Goal: Transaction & Acquisition: Purchase product/service

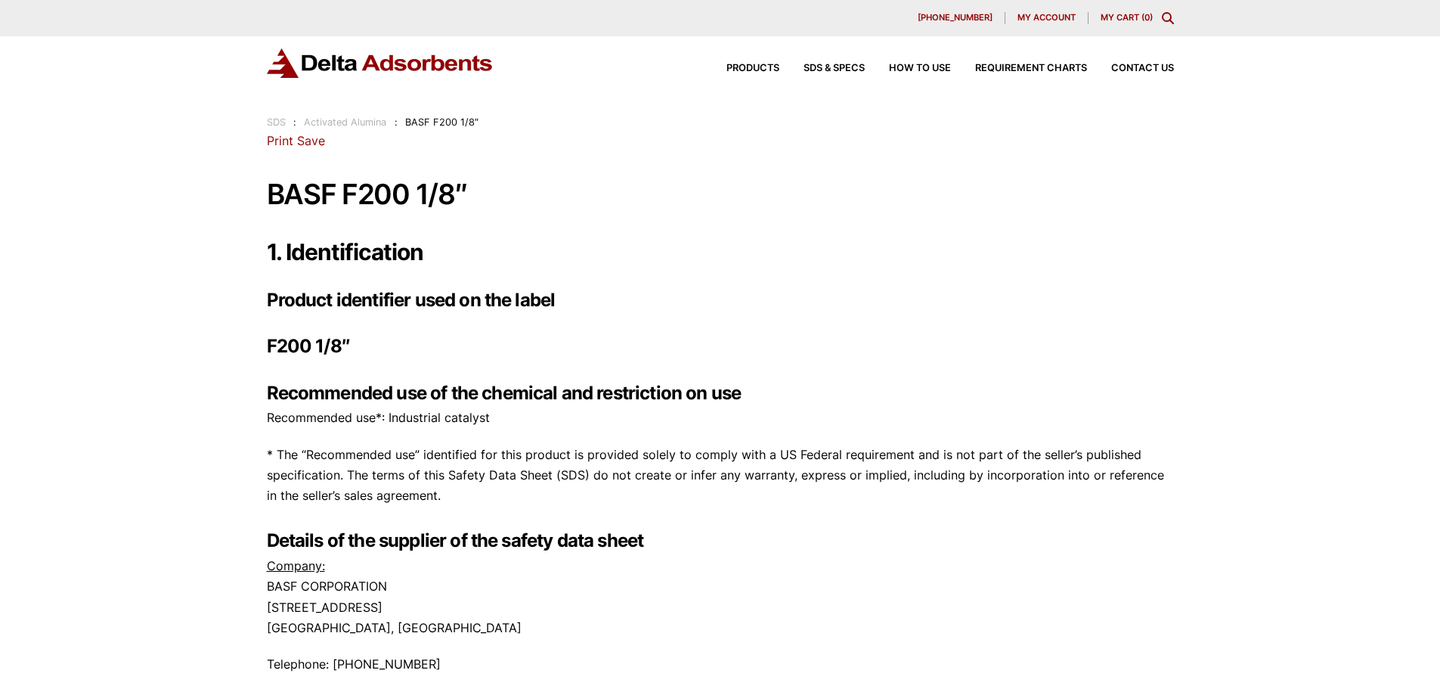
click at [280, 138] on link "Print" at bounding box center [280, 140] width 26 height 15
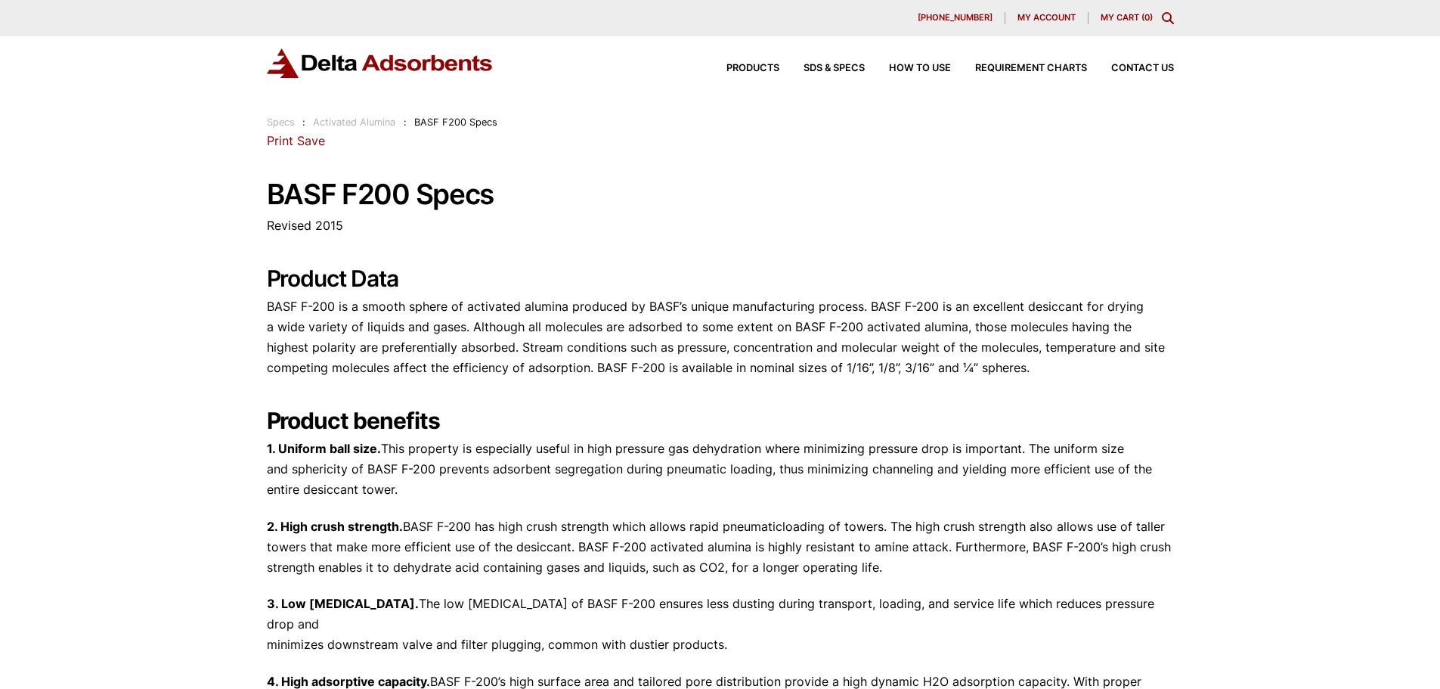
click at [274, 141] on link "Print" at bounding box center [280, 140] width 26 height 15
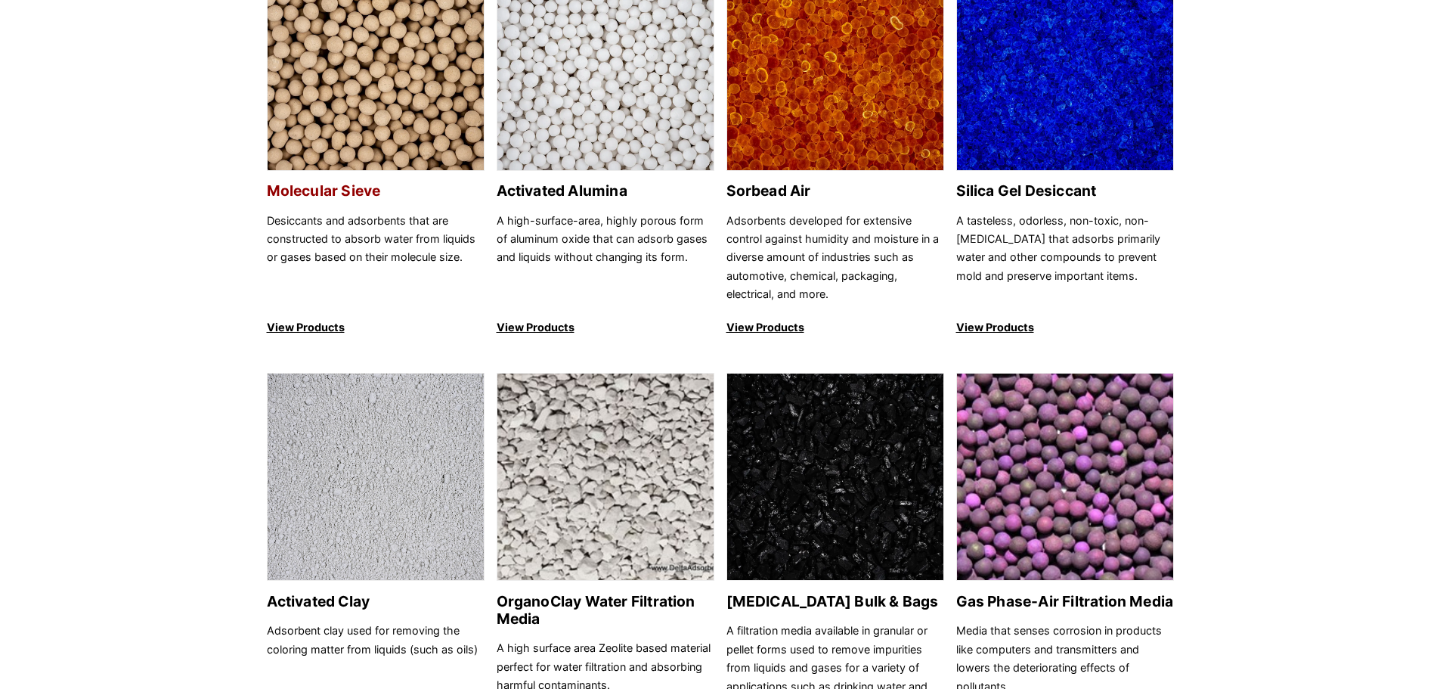
scroll to position [302, 0]
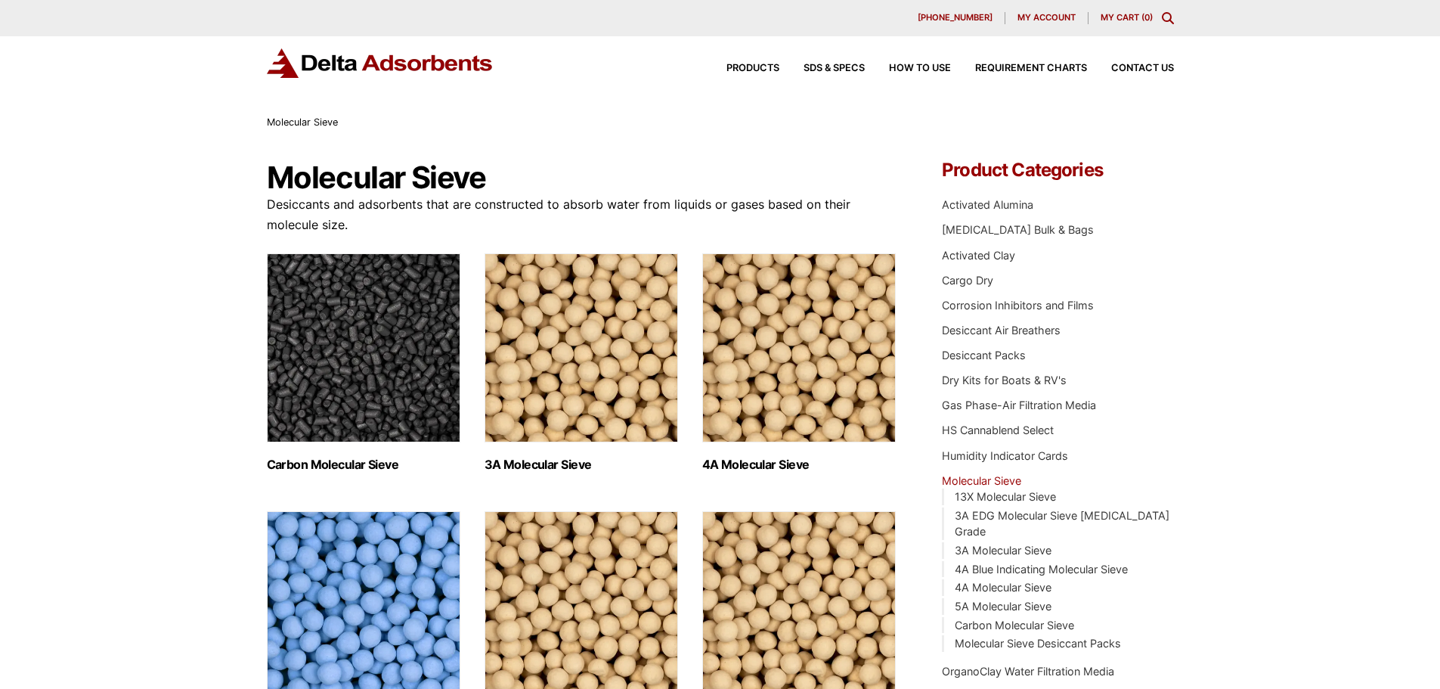
click at [573, 340] on img "Visit product category 3A Molecular Sieve" at bounding box center [582, 347] width 194 height 189
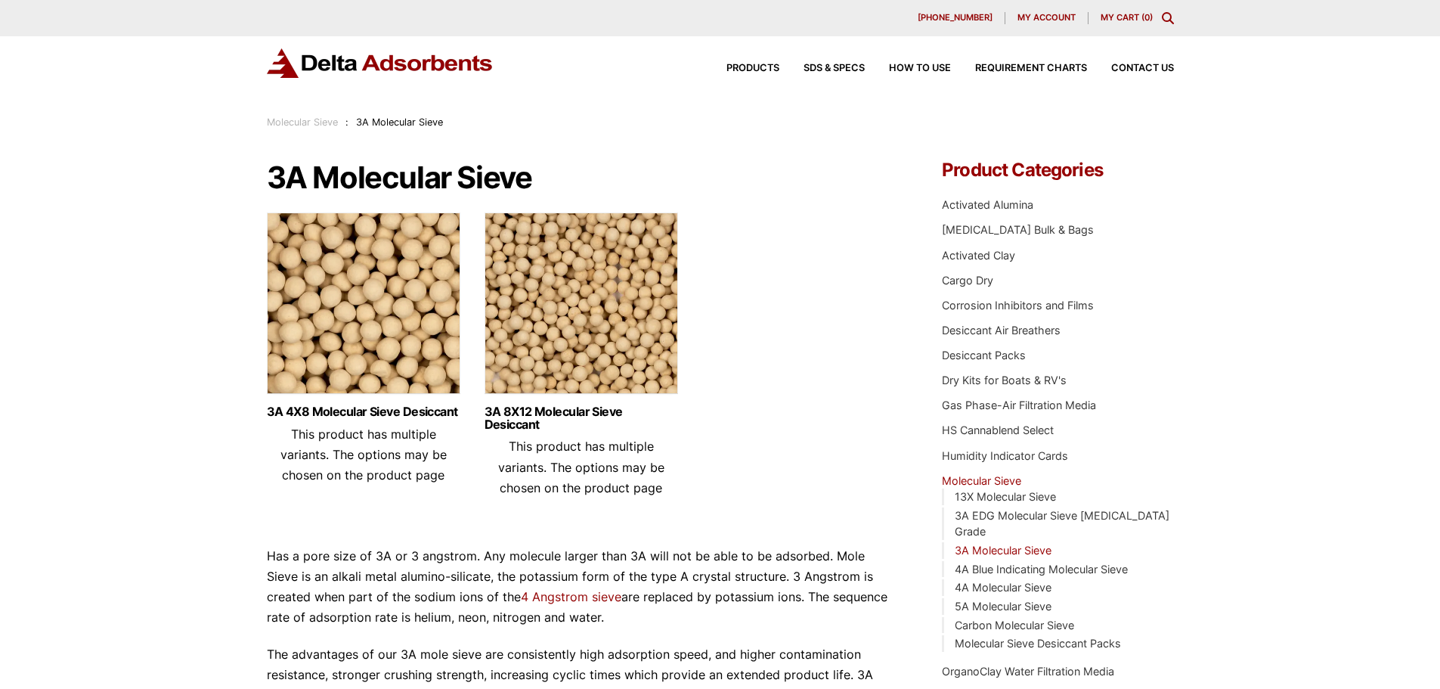
click at [318, 354] on img at bounding box center [364, 306] width 194 height 189
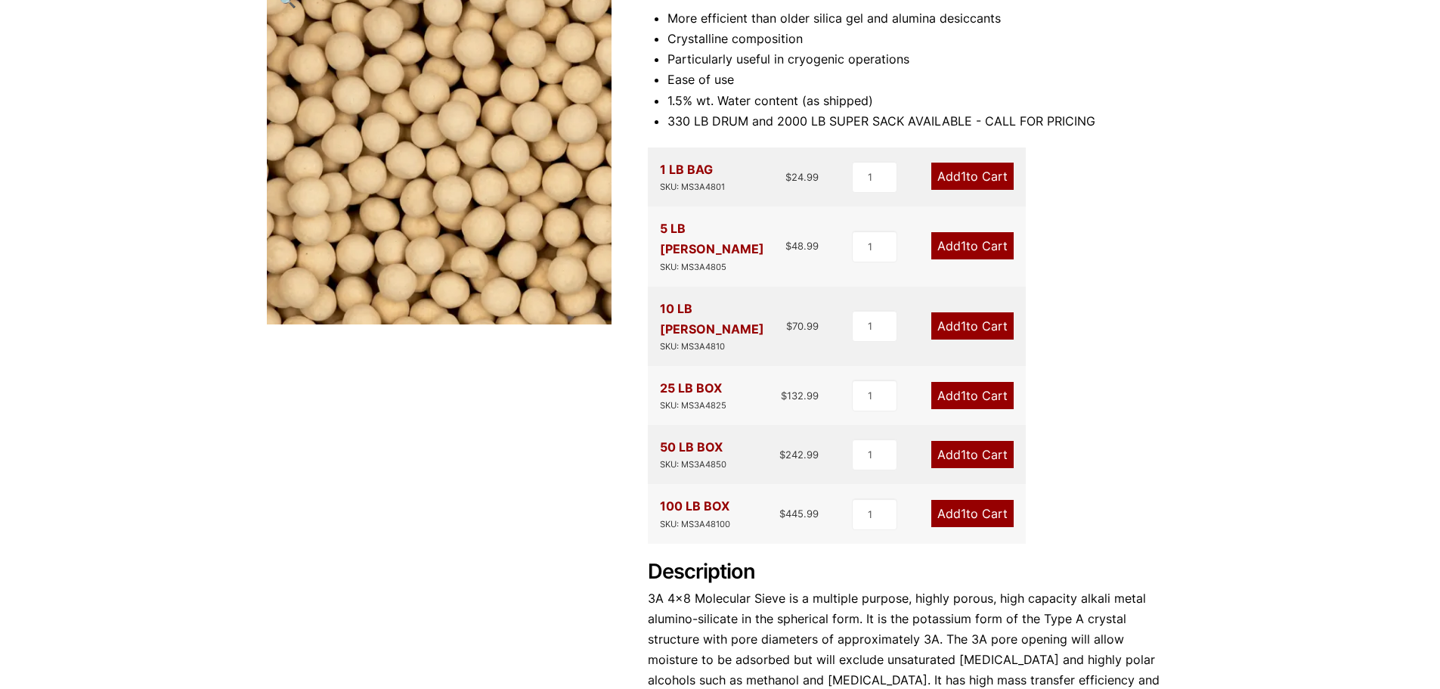
scroll to position [378, 0]
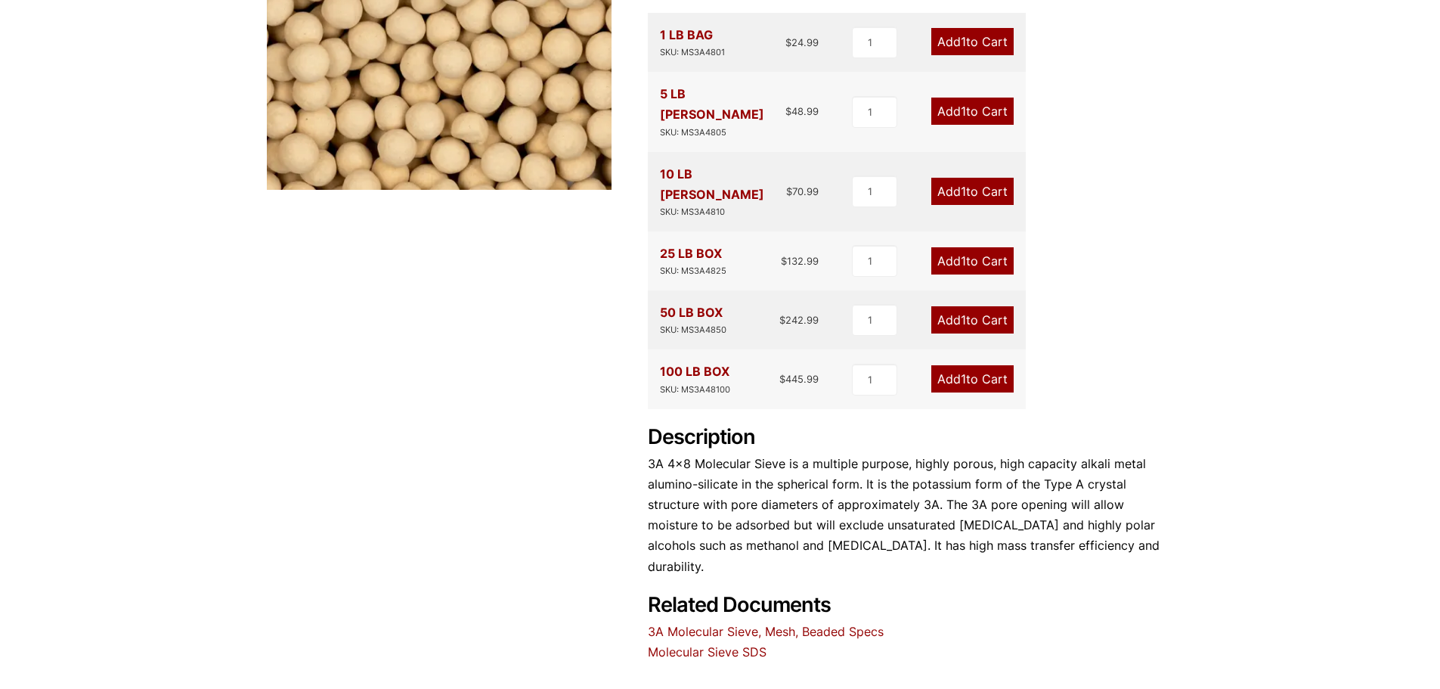
drag, startPoint x: 779, startPoint y: 568, endPoint x: 739, endPoint y: 569, distance: 39.3
click at [739, 624] on link "3A Molecular Sieve, Mesh, Beaded Specs" at bounding box center [766, 631] width 236 height 15
click at [730, 644] on link "Molecular Sieve SDS" at bounding box center [707, 651] width 119 height 15
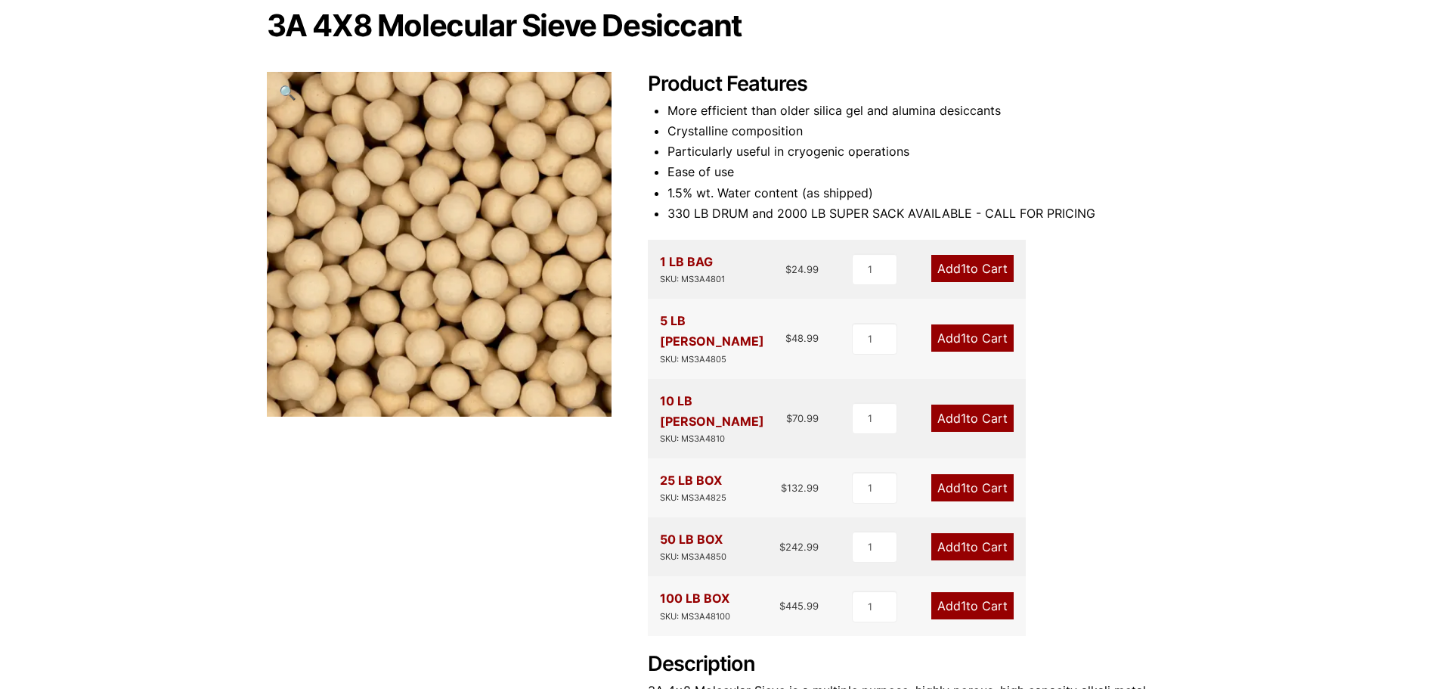
scroll to position [302, 0]
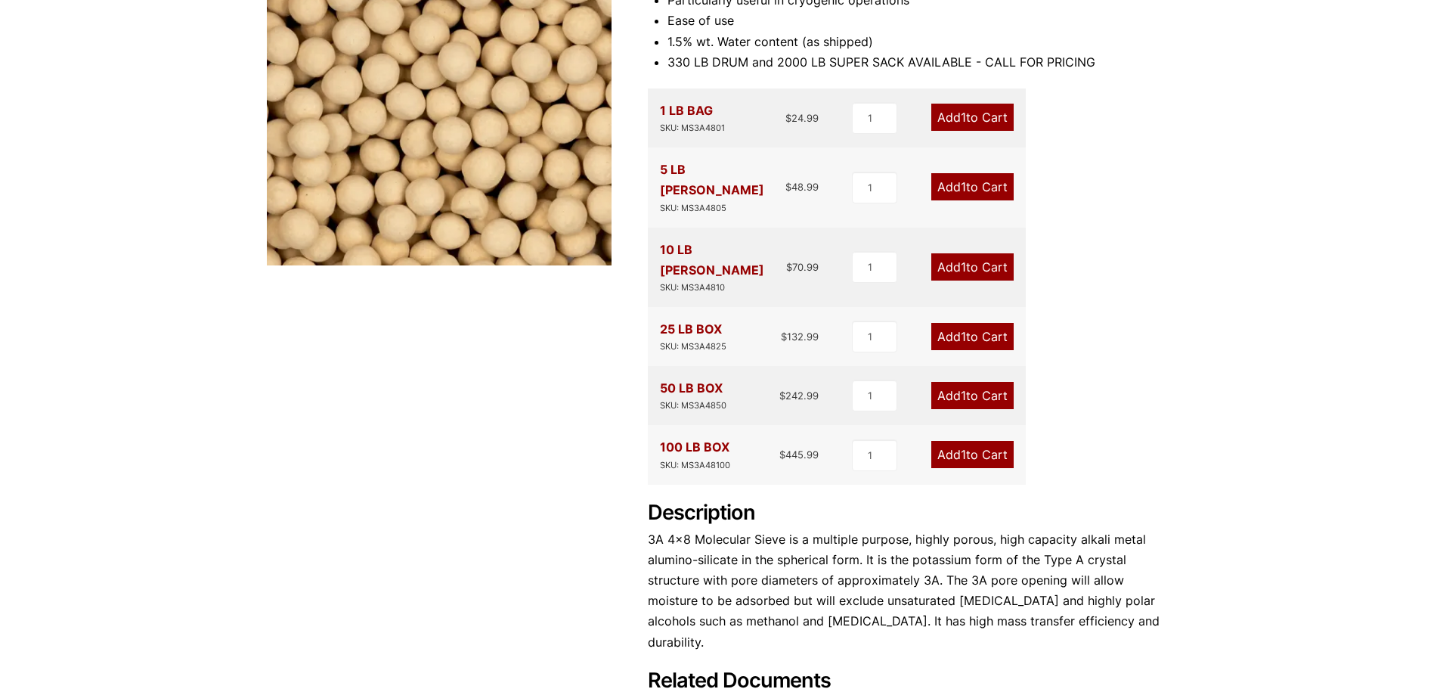
click at [974, 183] on link "Add 1 to Cart" at bounding box center [972, 186] width 82 height 27
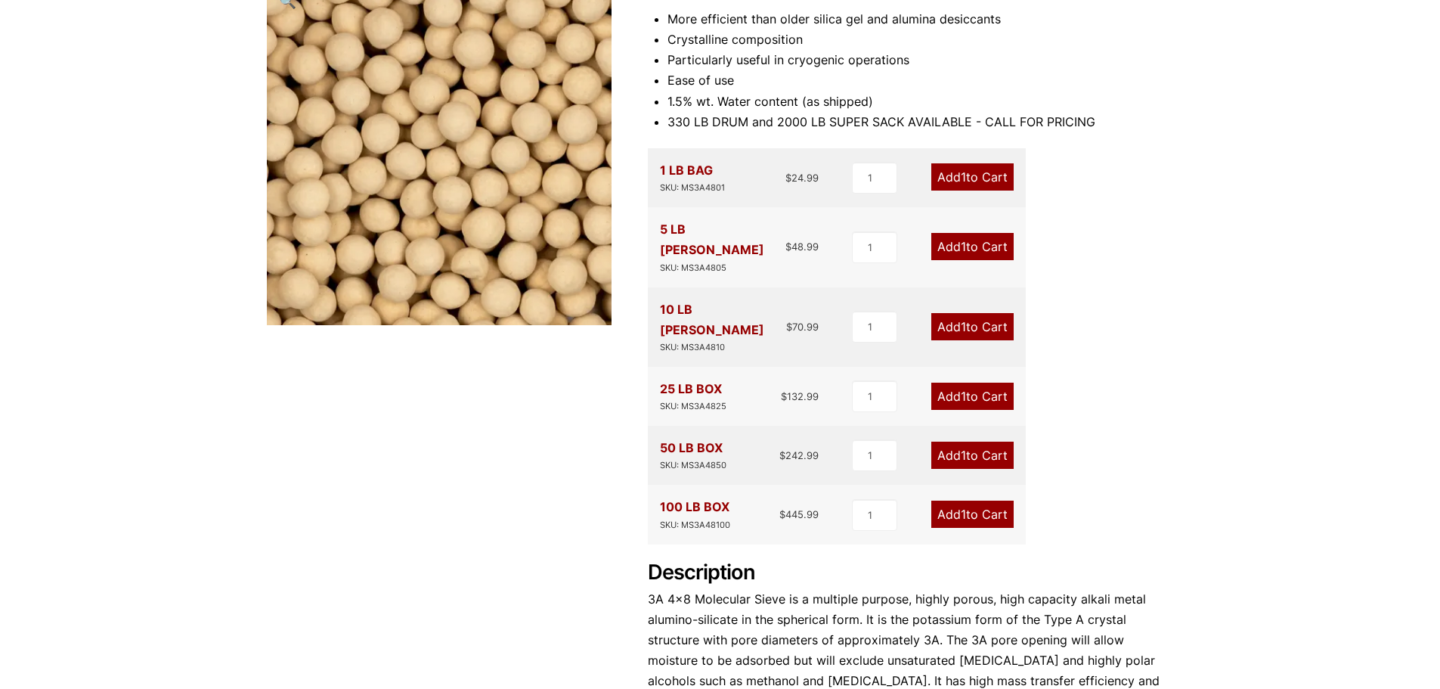
scroll to position [91, 0]
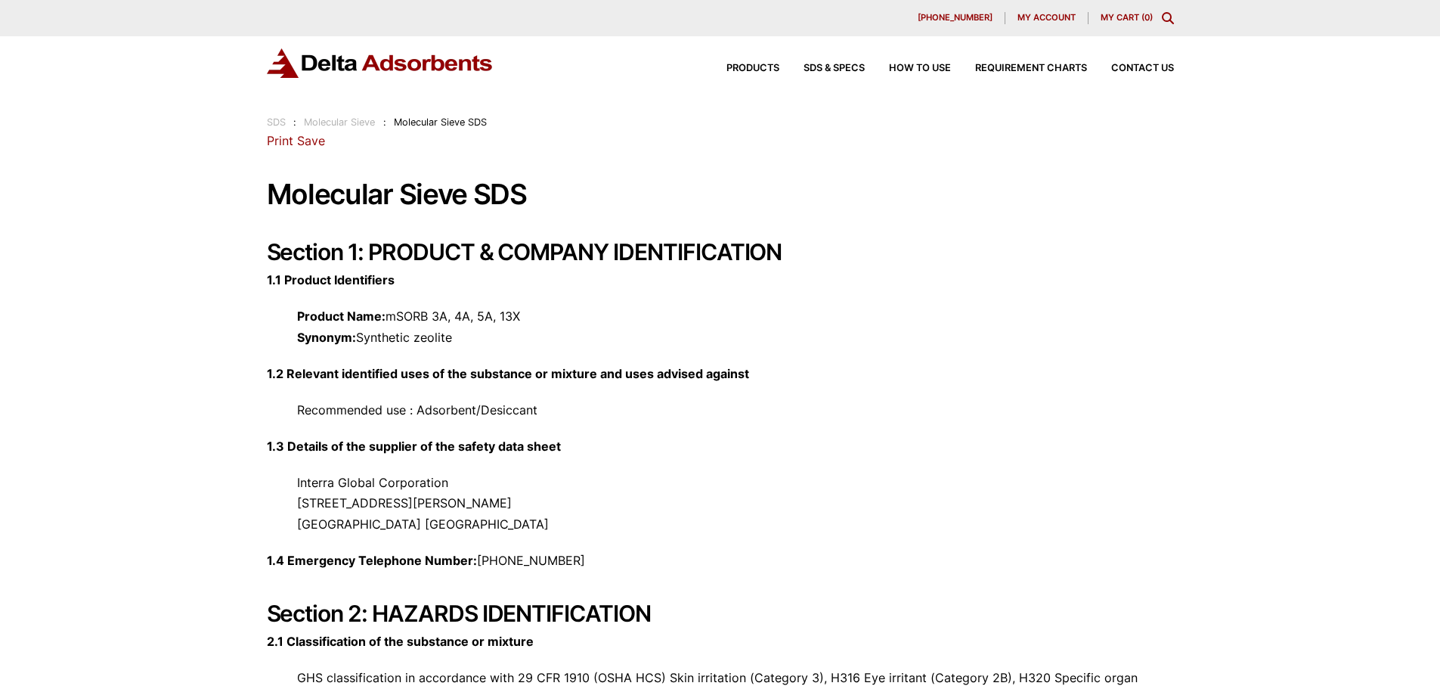
click at [267, 144] on link "Print" at bounding box center [280, 140] width 26 height 15
click at [1039, 187] on h1 "Molecular Sieve SDS" at bounding box center [720, 194] width 907 height 31
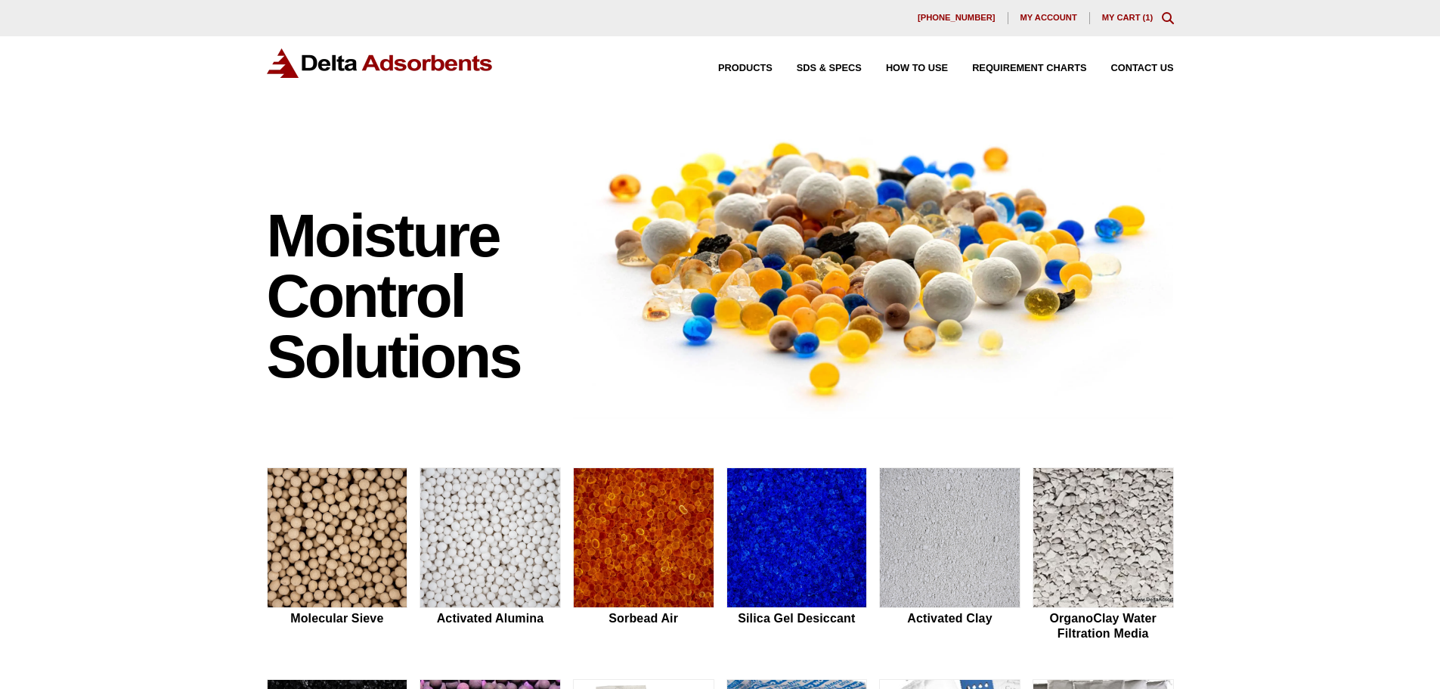
click at [1127, 17] on link "My Cart ( 1 )" at bounding box center [1127, 17] width 51 height 9
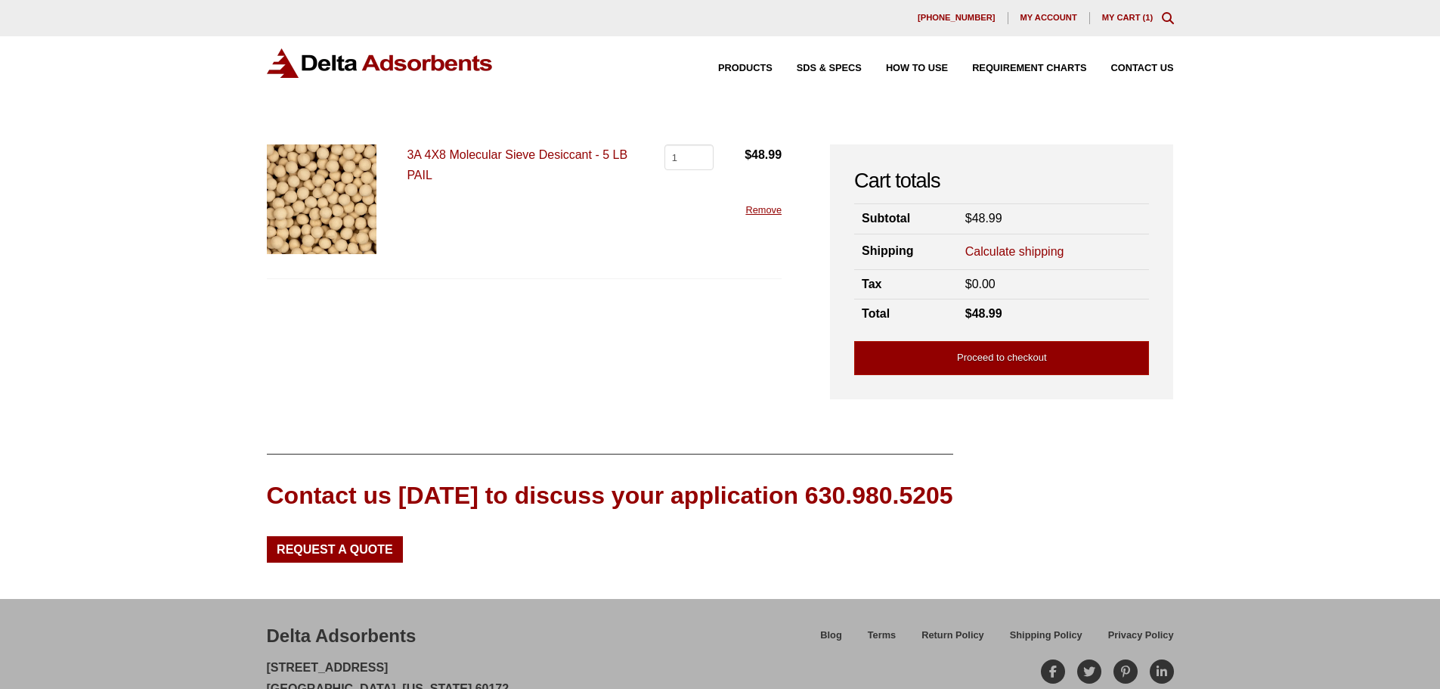
click at [1027, 249] on link "Calculate shipping" at bounding box center [1014, 251] width 99 height 17
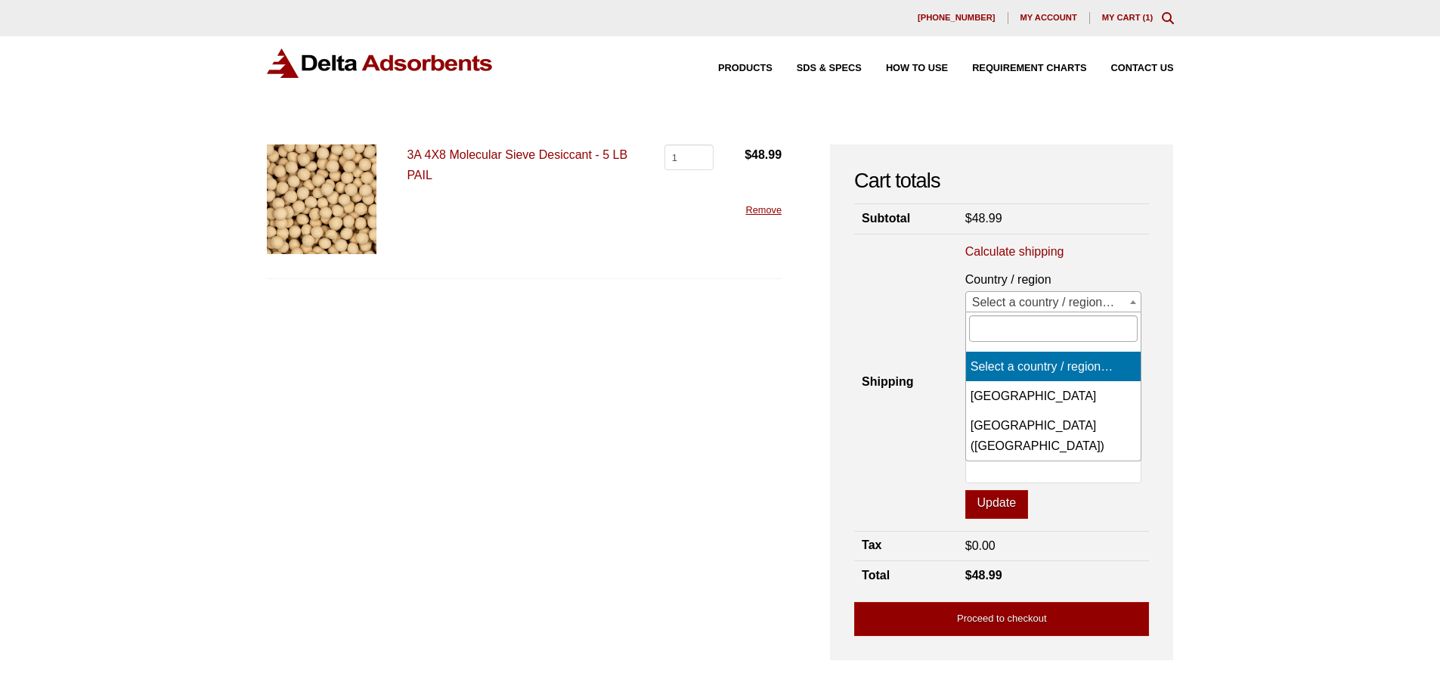
click at [1029, 307] on span "Select a country / region…" at bounding box center [1053, 302] width 175 height 21
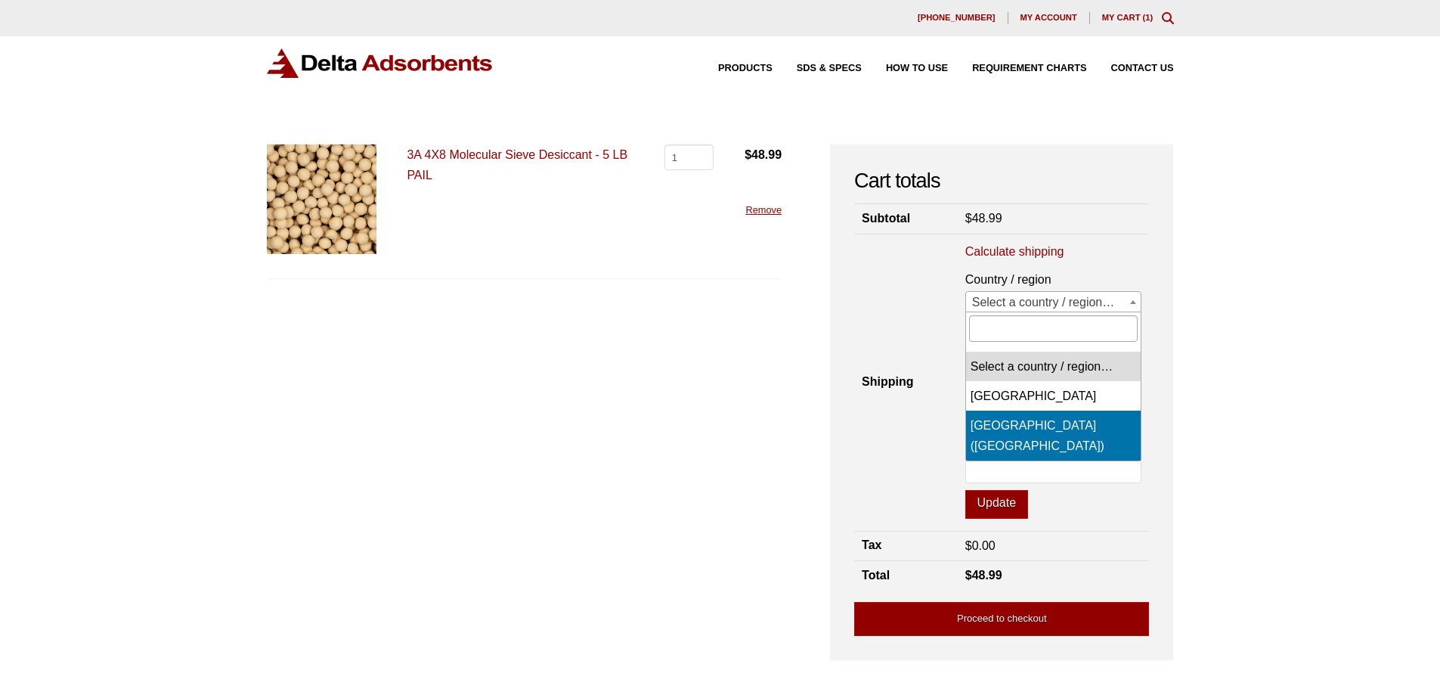
select select "US"
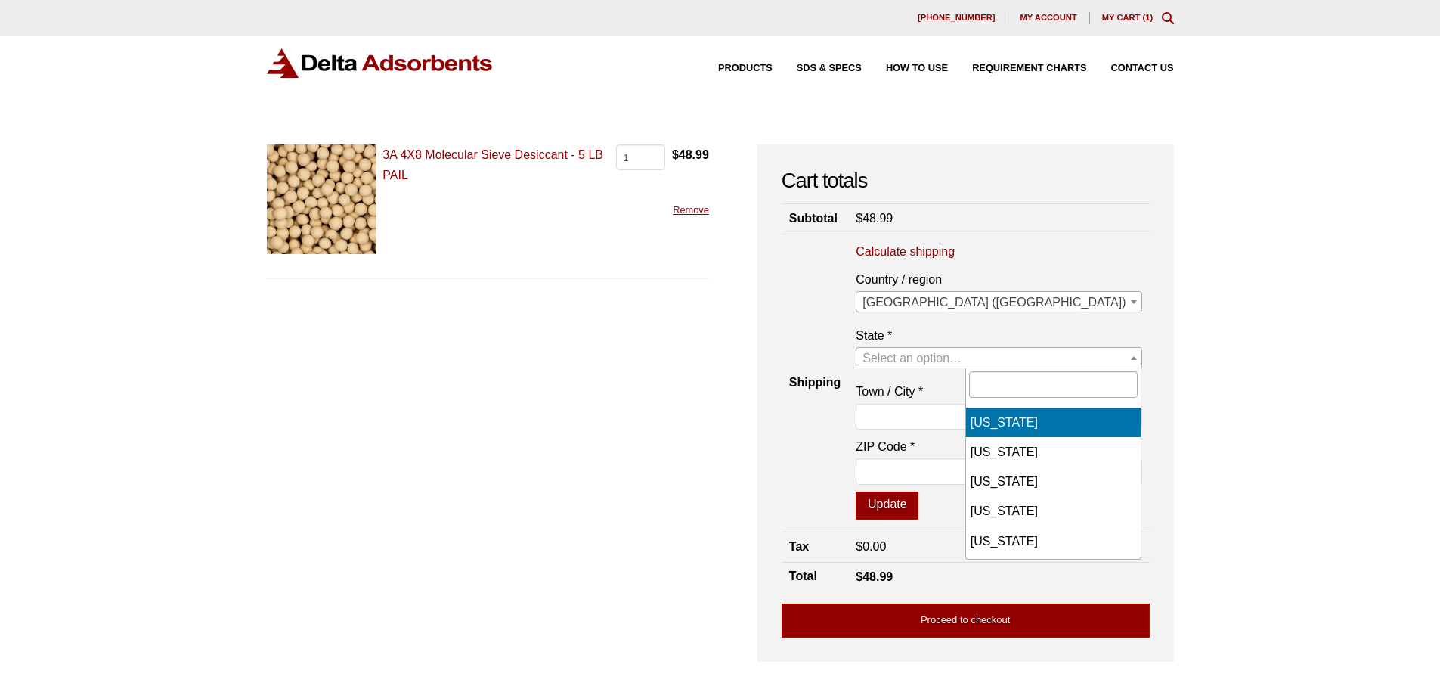
click at [962, 359] on span "Select an option…" at bounding box center [912, 358] width 99 height 13
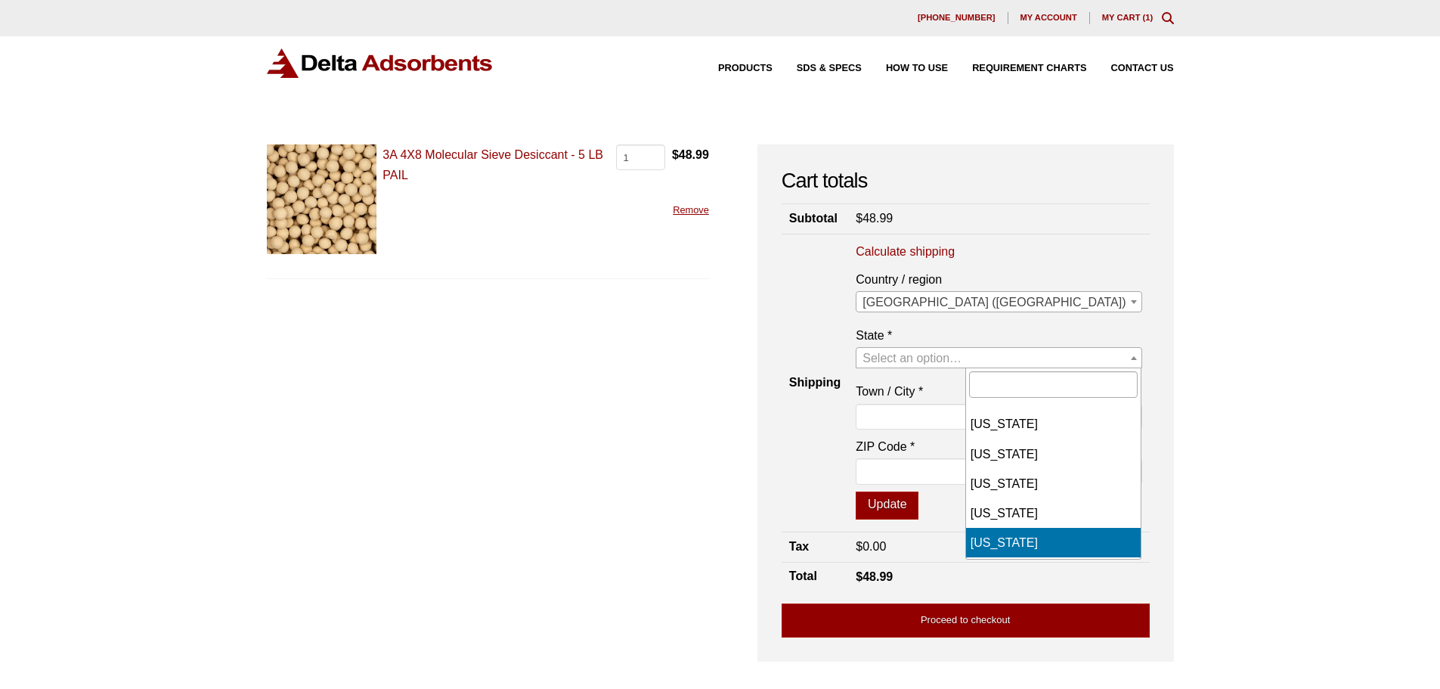
scroll to position [1210, 0]
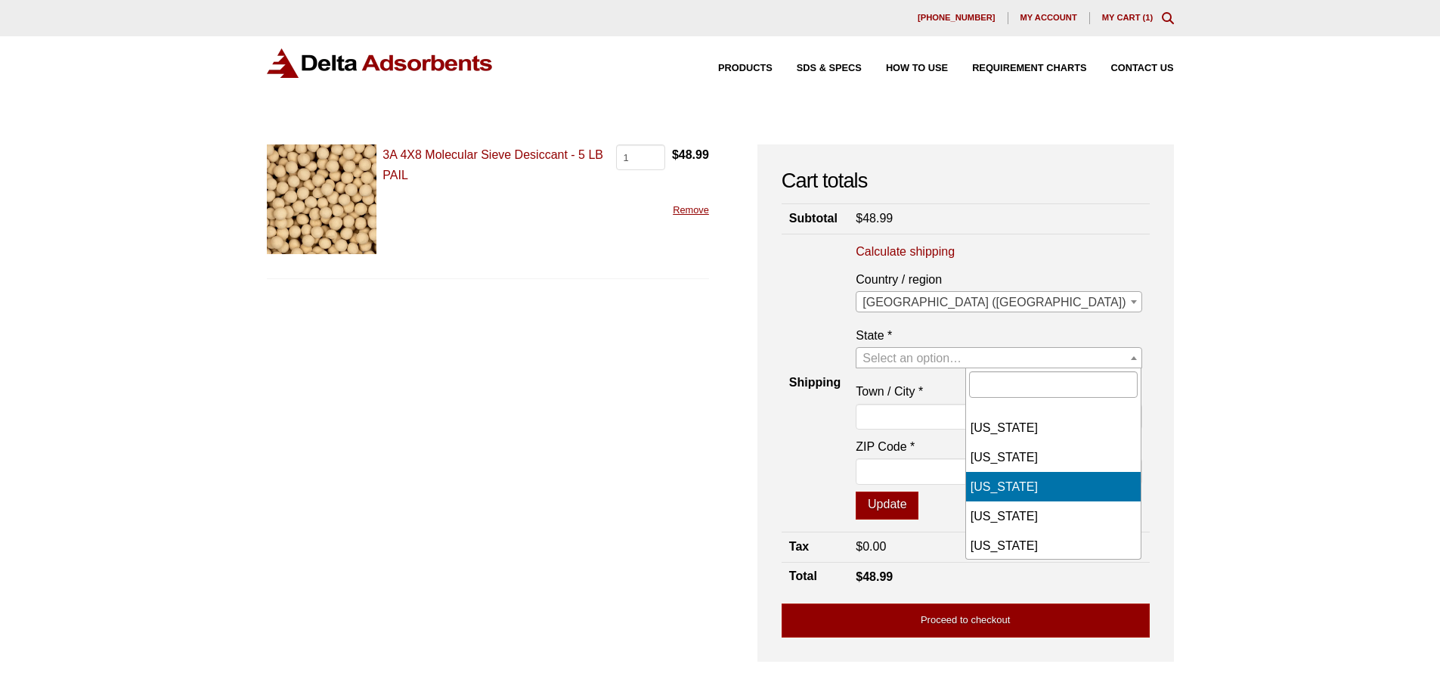
select select "[GEOGRAPHIC_DATA]"
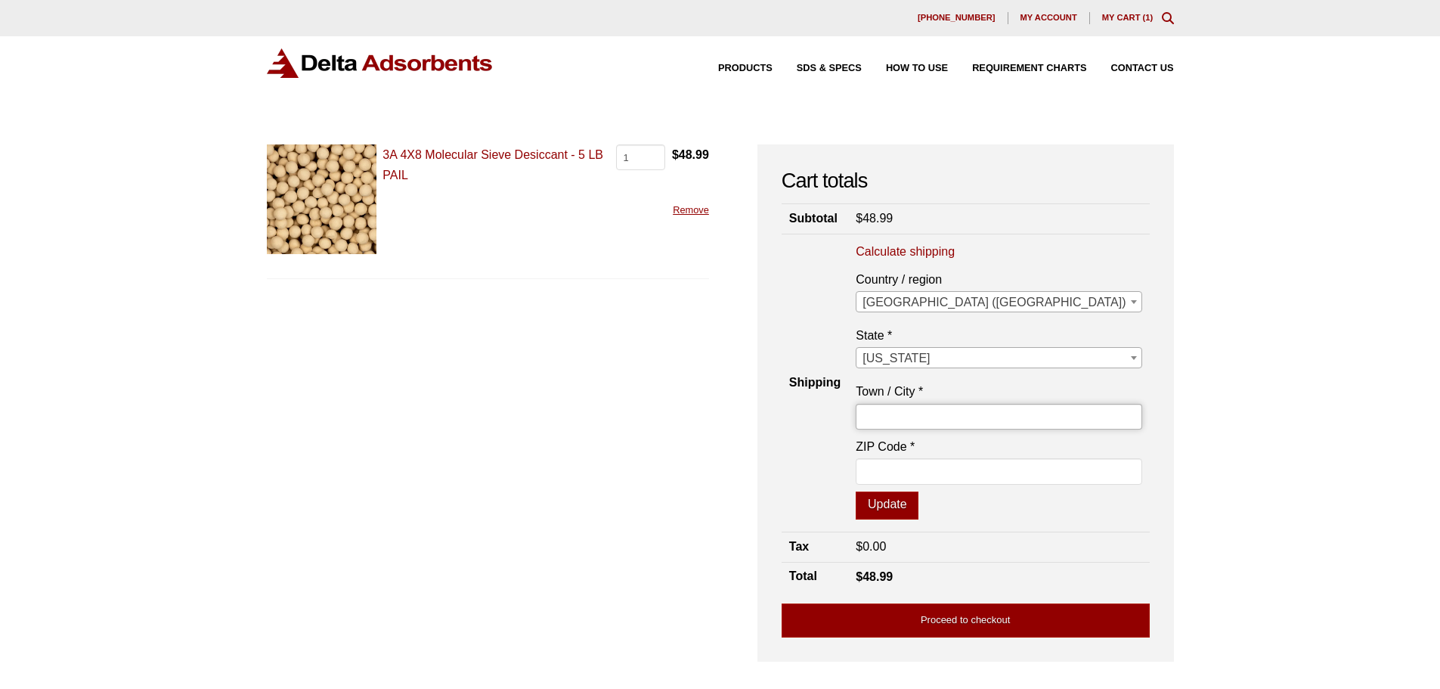
click at [1019, 417] on input "Town / City *" at bounding box center [999, 417] width 286 height 26
type input "[GEOGRAPHIC_DATA]"
type input "77845"
click at [994, 488] on p "ZIP Code * 77845" at bounding box center [999, 463] width 286 height 55
click at [919, 507] on button "Update" at bounding box center [887, 505] width 63 height 29
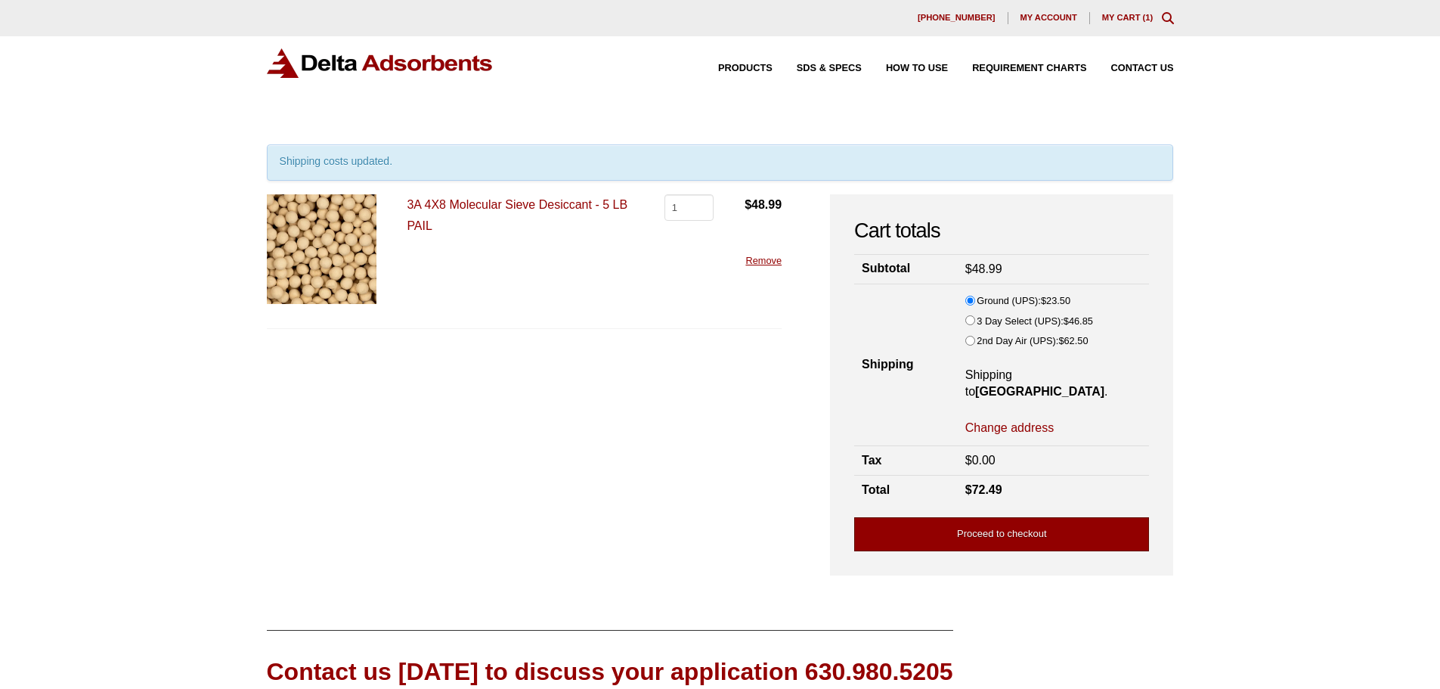
click at [912, 534] on link "Proceed to checkout" at bounding box center [1001, 534] width 295 height 34
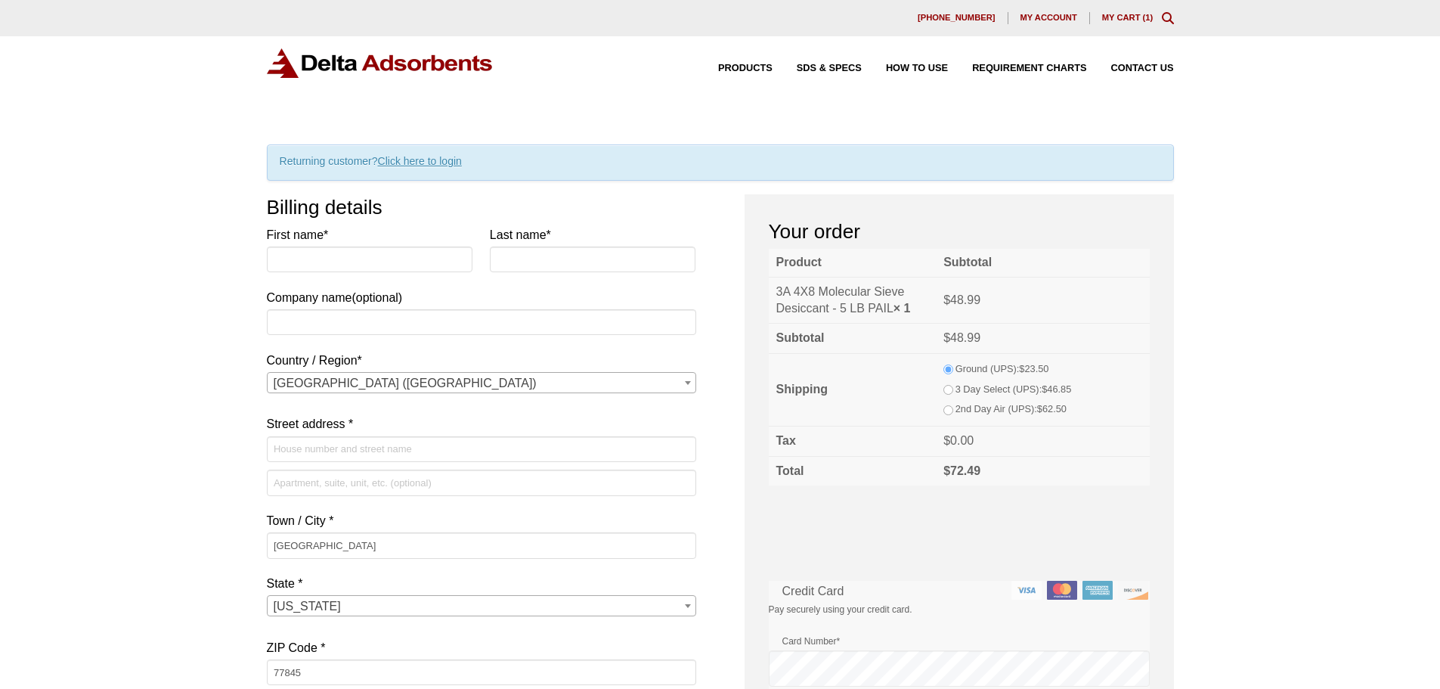
select select "[GEOGRAPHIC_DATA]"
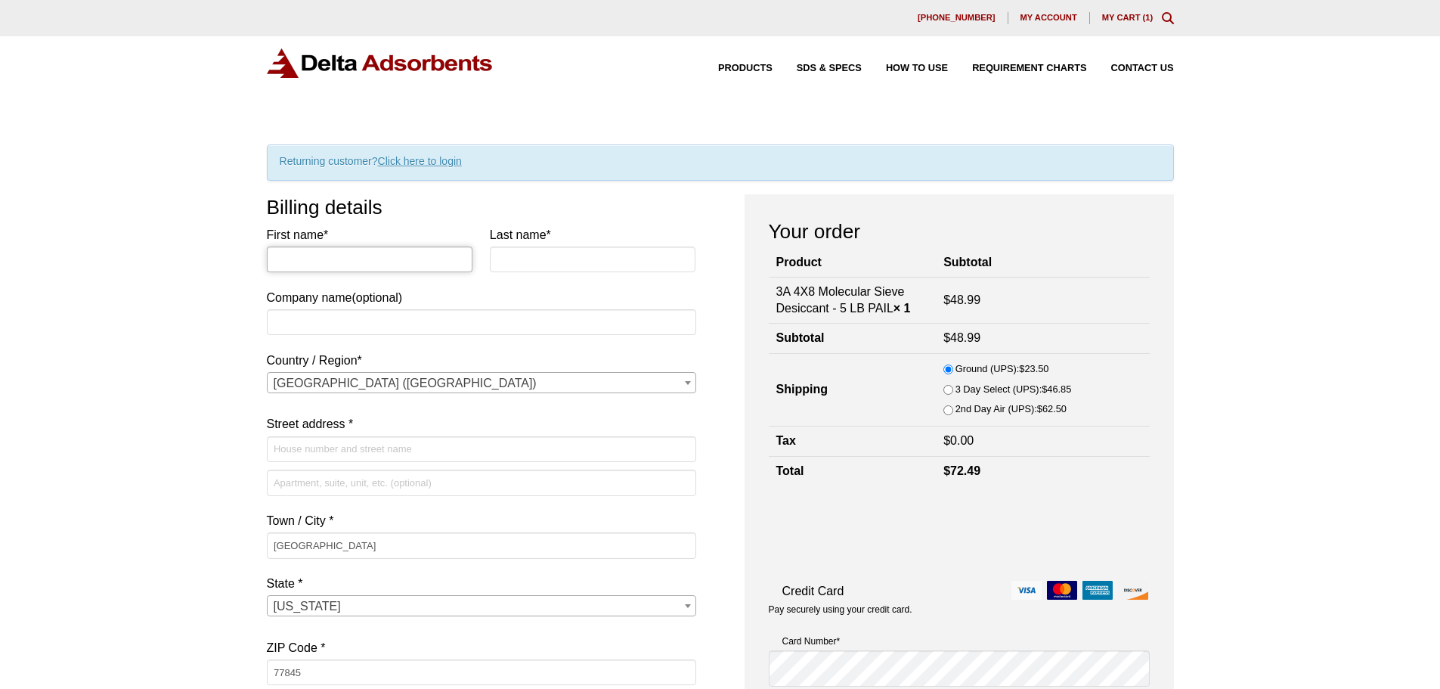
click at [347, 261] on input "First name *" at bounding box center [370, 259] width 206 height 26
type input "[PERSON_NAME]"
type input "G-Con Bio"
type input "[STREET_ADDRESS]"
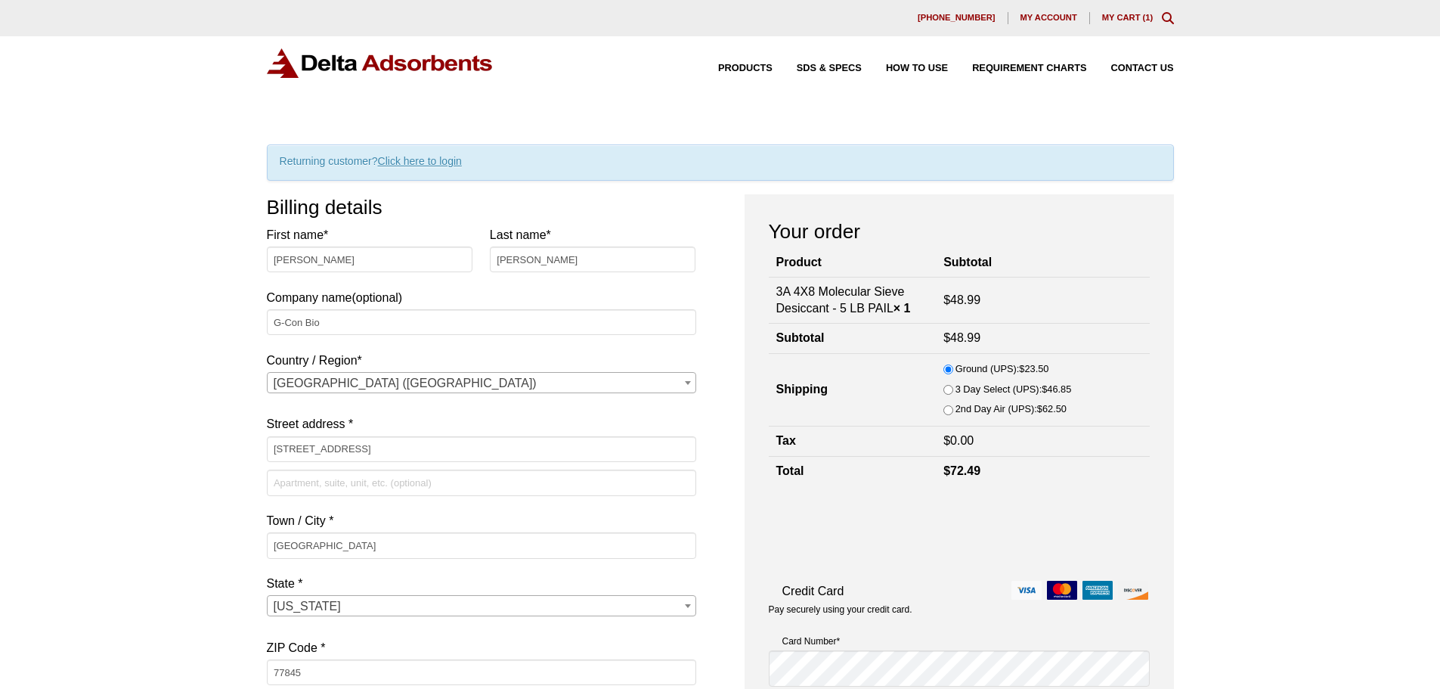
type input "7176593930"
type input "[EMAIL_ADDRESS][DOMAIN_NAME]"
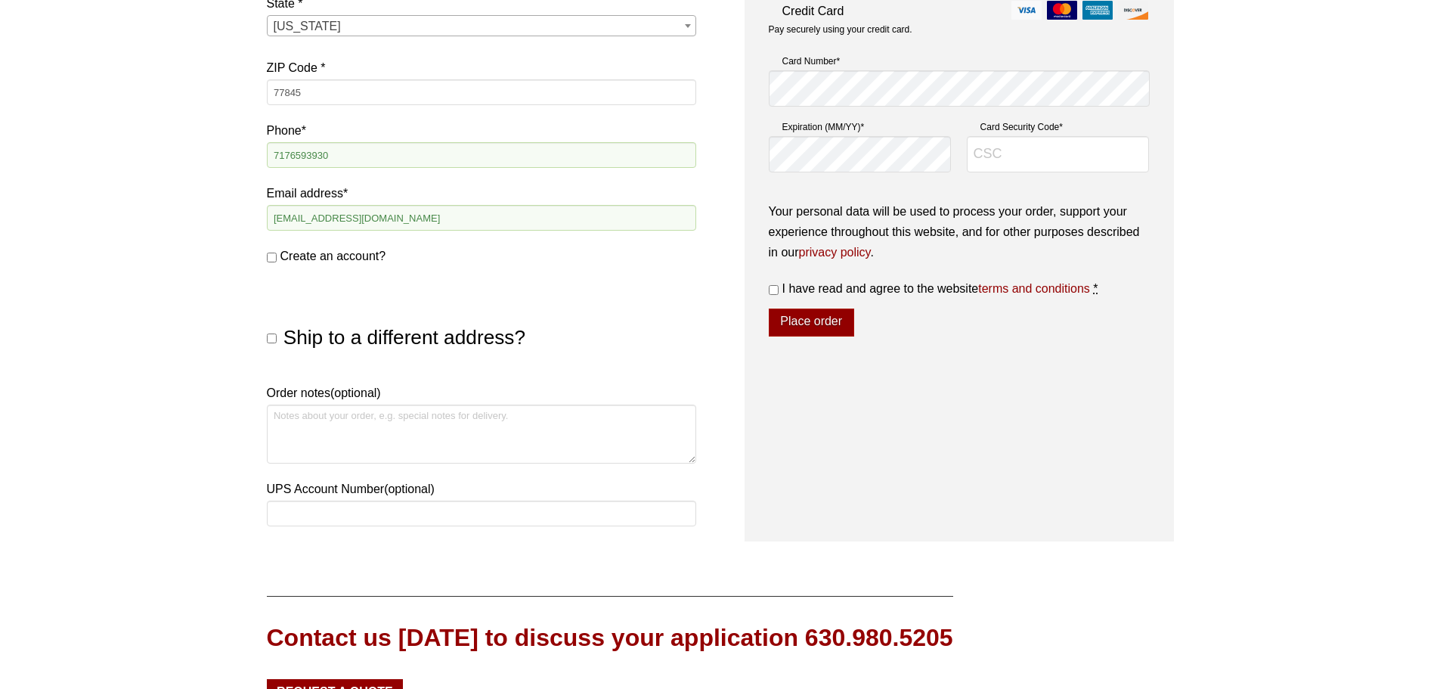
scroll to position [605, 0]
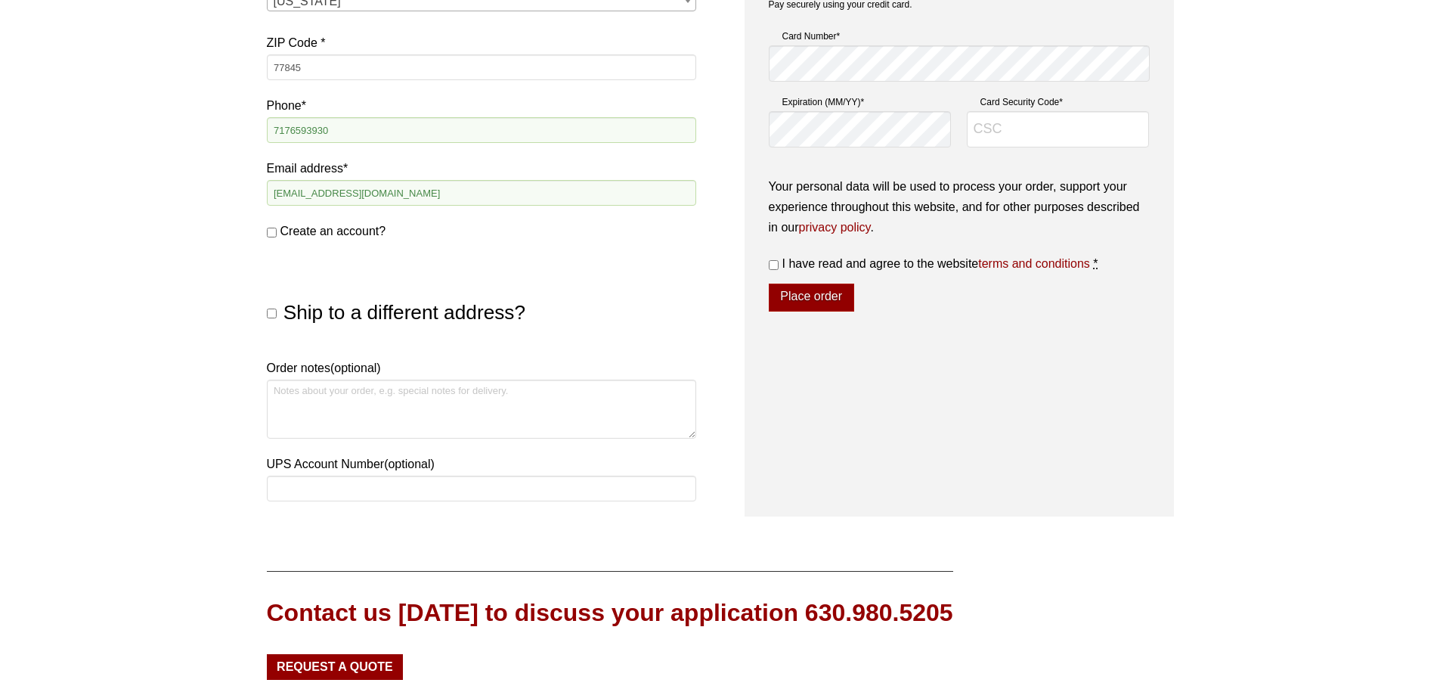
click at [267, 233] on input "Create an account?" at bounding box center [272, 233] width 10 height 10
checkbox input "true"
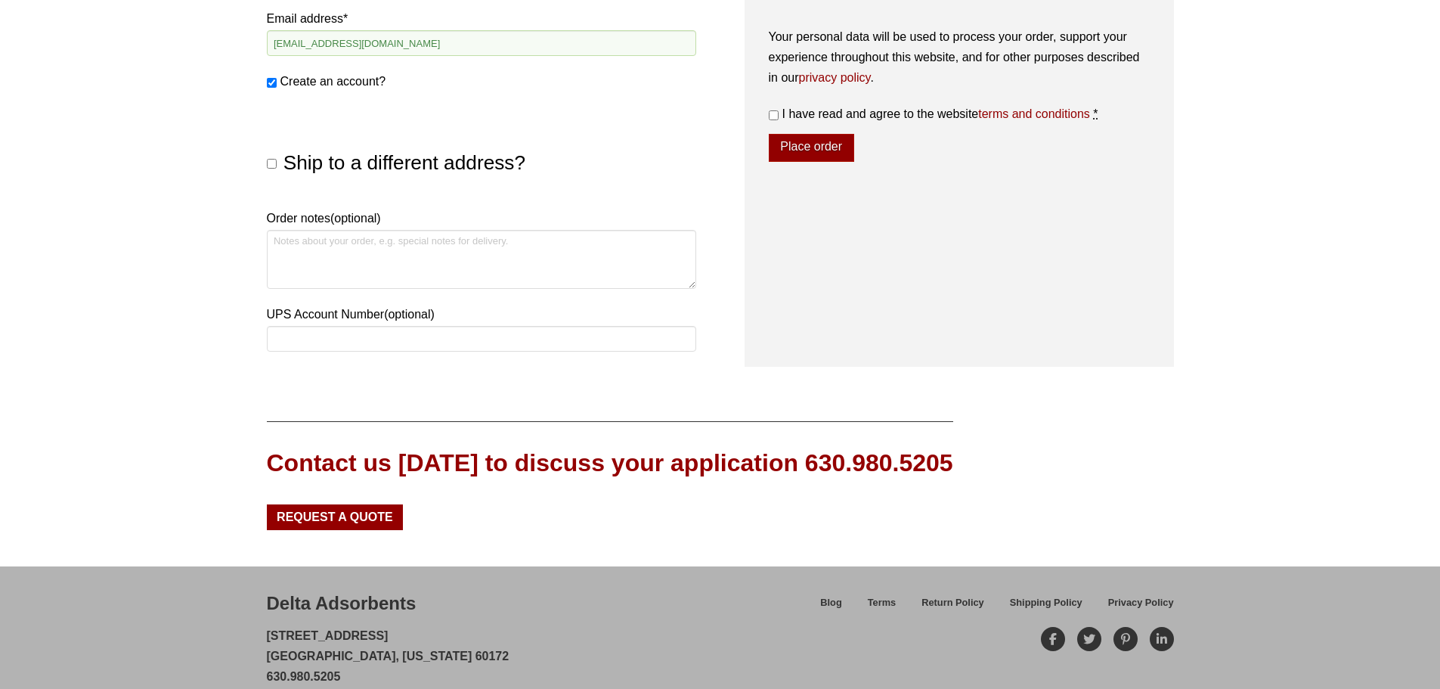
scroll to position [756, 0]
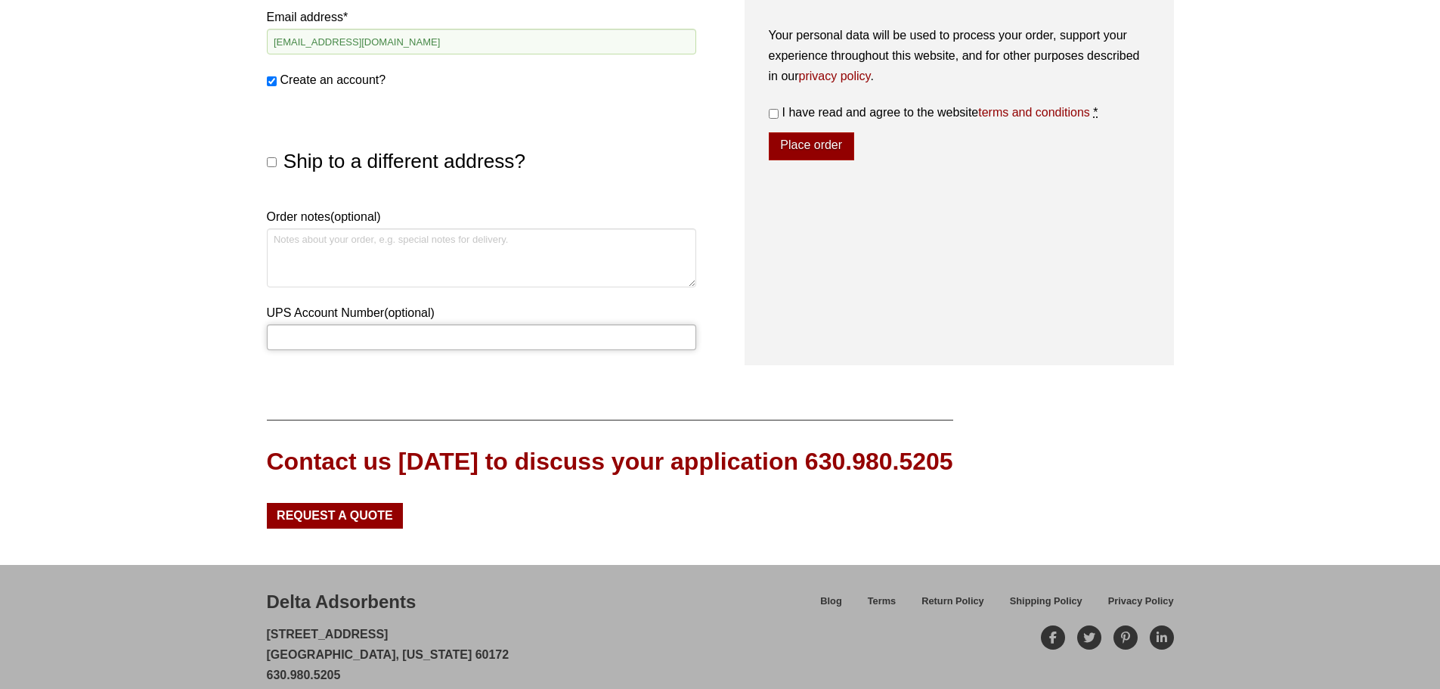
click at [328, 342] on input "UPS Account Number (optional)" at bounding box center [481, 337] width 429 height 26
click at [463, 333] on input "UPS Account Number (optional)" at bounding box center [481, 337] width 429 height 26
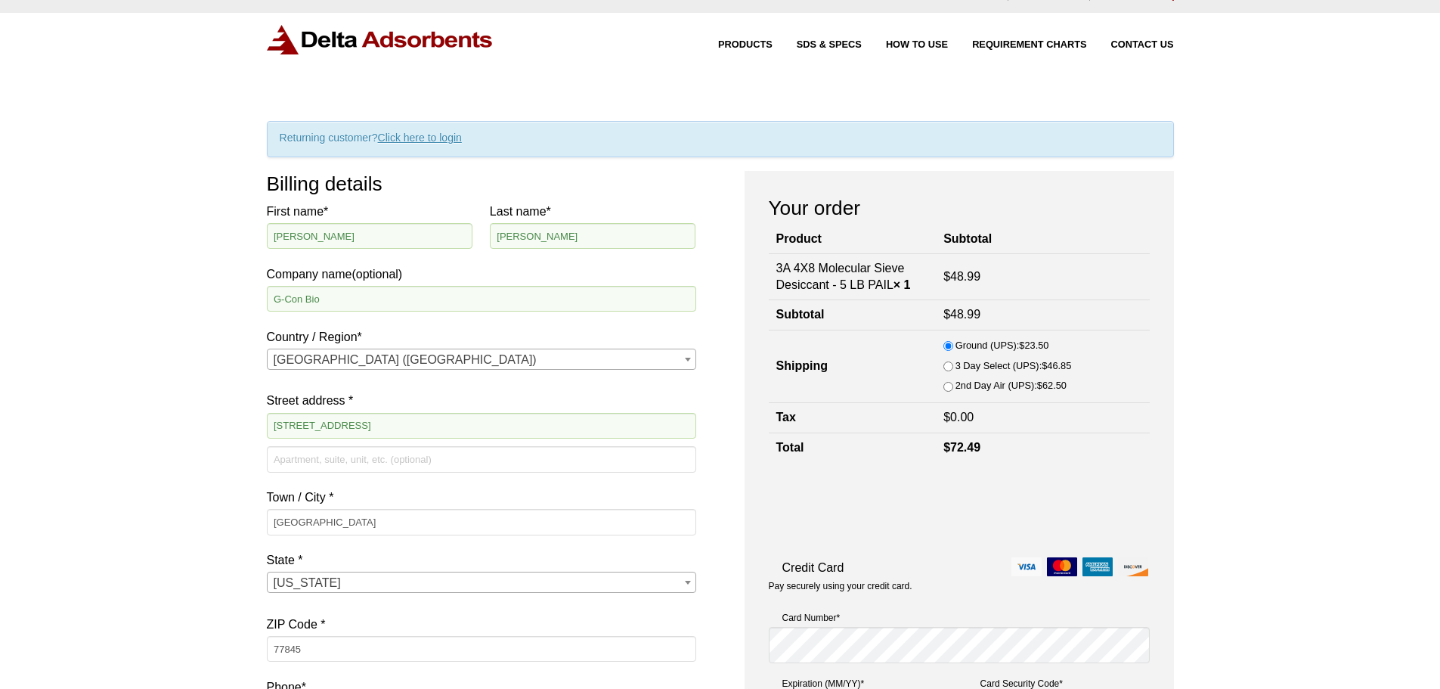
scroll to position [0, 0]
